Goal: Download file/media

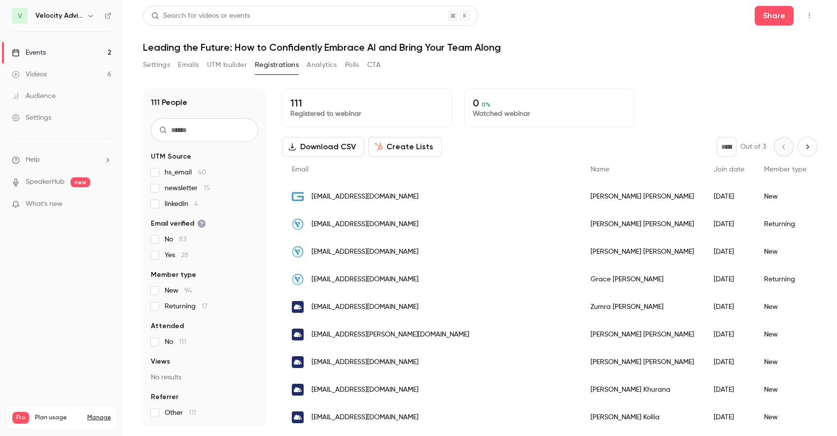
scroll to position [207, 0]
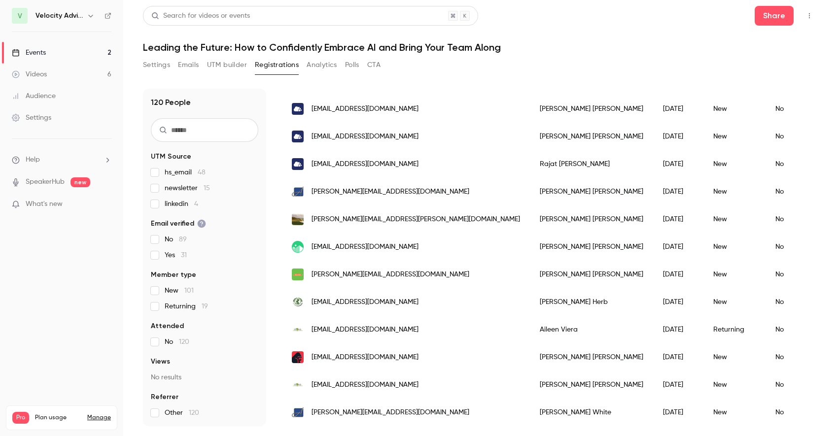
click at [807, 16] on icon "button" at bounding box center [809, 15] width 8 height 7
click at [528, 58] on div at bounding box center [418, 218] width 837 height 436
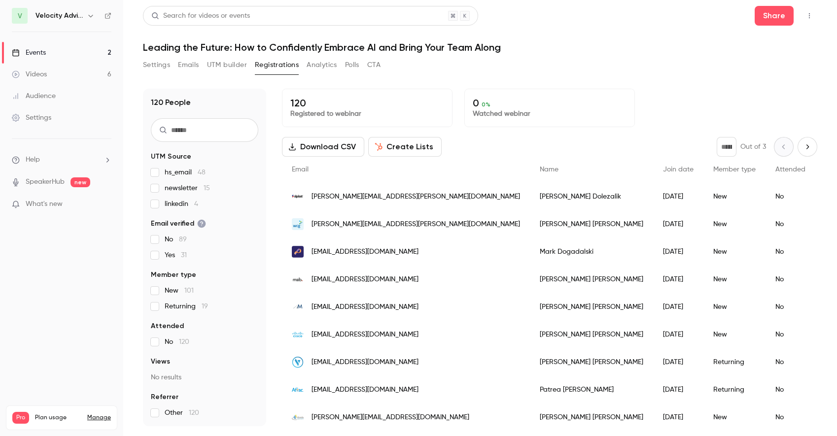
click at [352, 150] on button "Download CSV" at bounding box center [323, 147] width 82 height 20
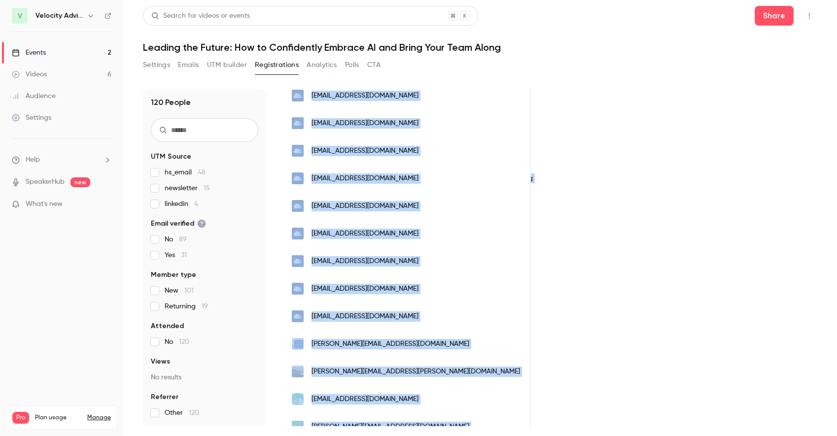
scroll to position [1144, 0]
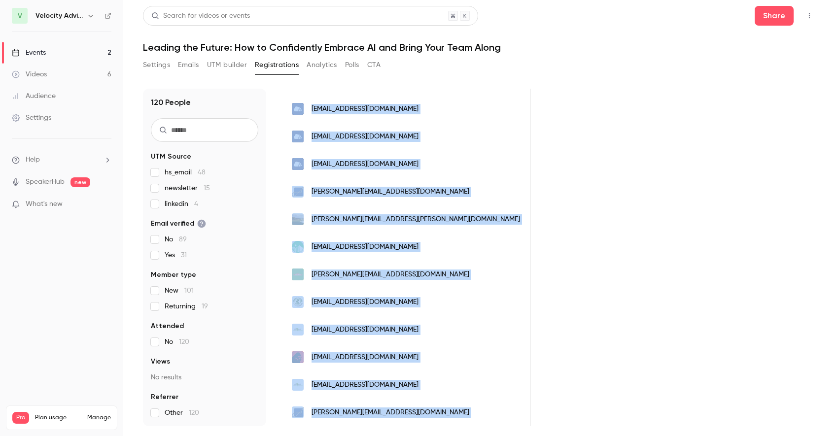
drag, startPoint x: 283, startPoint y: 171, endPoint x: 740, endPoint y: 460, distance: 540.8
click at [740, 436] on html "V Velocity Advisory Group Events 2 Videos 6 Audience Settings Help SpeakerHub n…" at bounding box center [418, 218] width 837 height 436
copy div "Email Name Join date Member type Attended Views Company name Job title UTM sour…"
